Goal: Find specific page/section: Find specific page/section

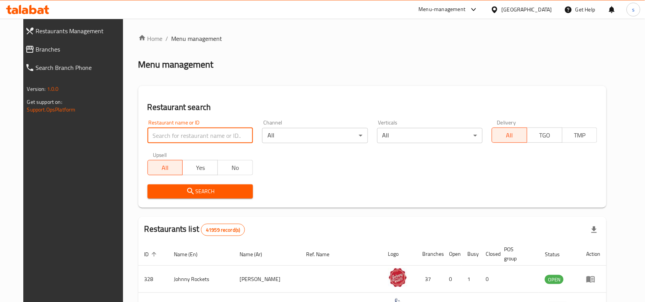
click at [173, 137] on input "search" at bounding box center [200, 135] width 105 height 15
paste input "711785"
type input "711785"
click at [36, 51] on span "Branches" at bounding box center [80, 49] width 89 height 9
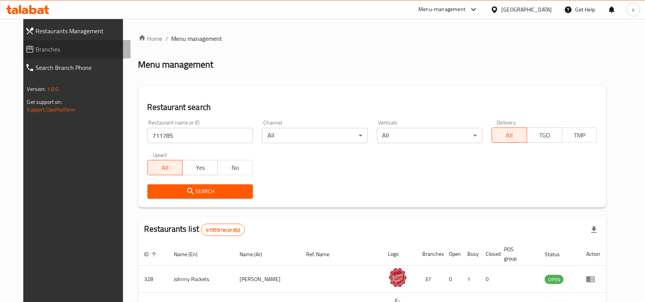
click at [36, 51] on span "Branches" at bounding box center [80, 49] width 89 height 9
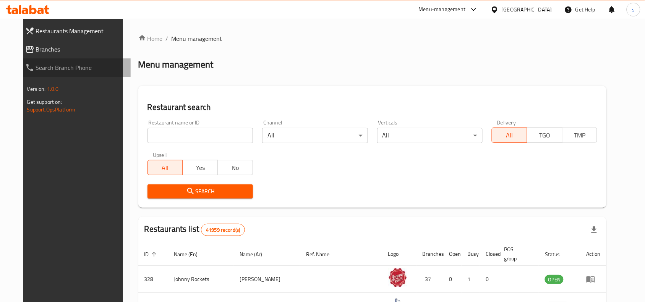
click at [20, 58] on link "Search Branch Phone" at bounding box center [75, 67] width 112 height 18
